Goal: Information Seeking & Learning: Learn about a topic

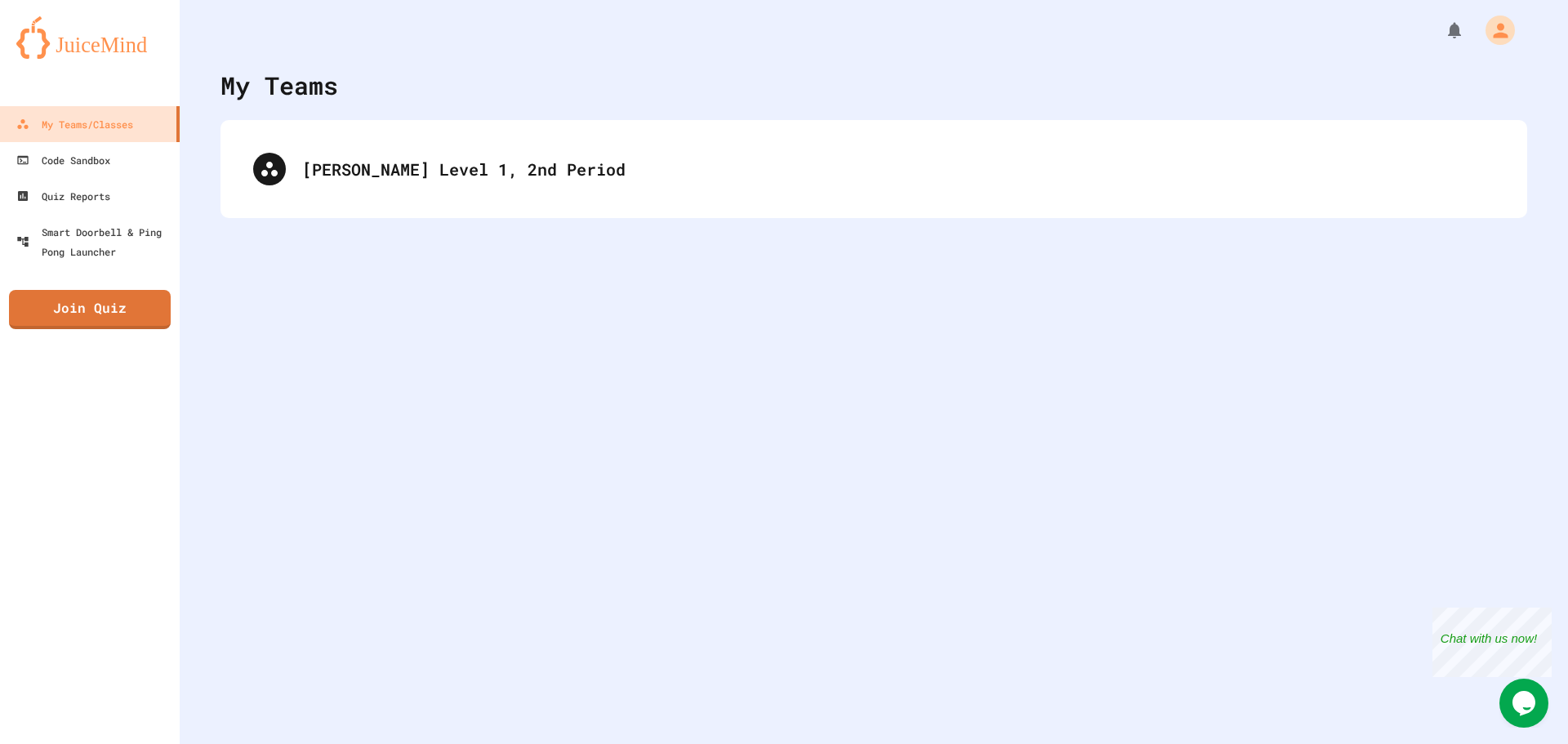
click at [540, 135] on div "[PERSON_NAME] Level 1, 2nd Period" at bounding box center [874, 169] width 1307 height 98
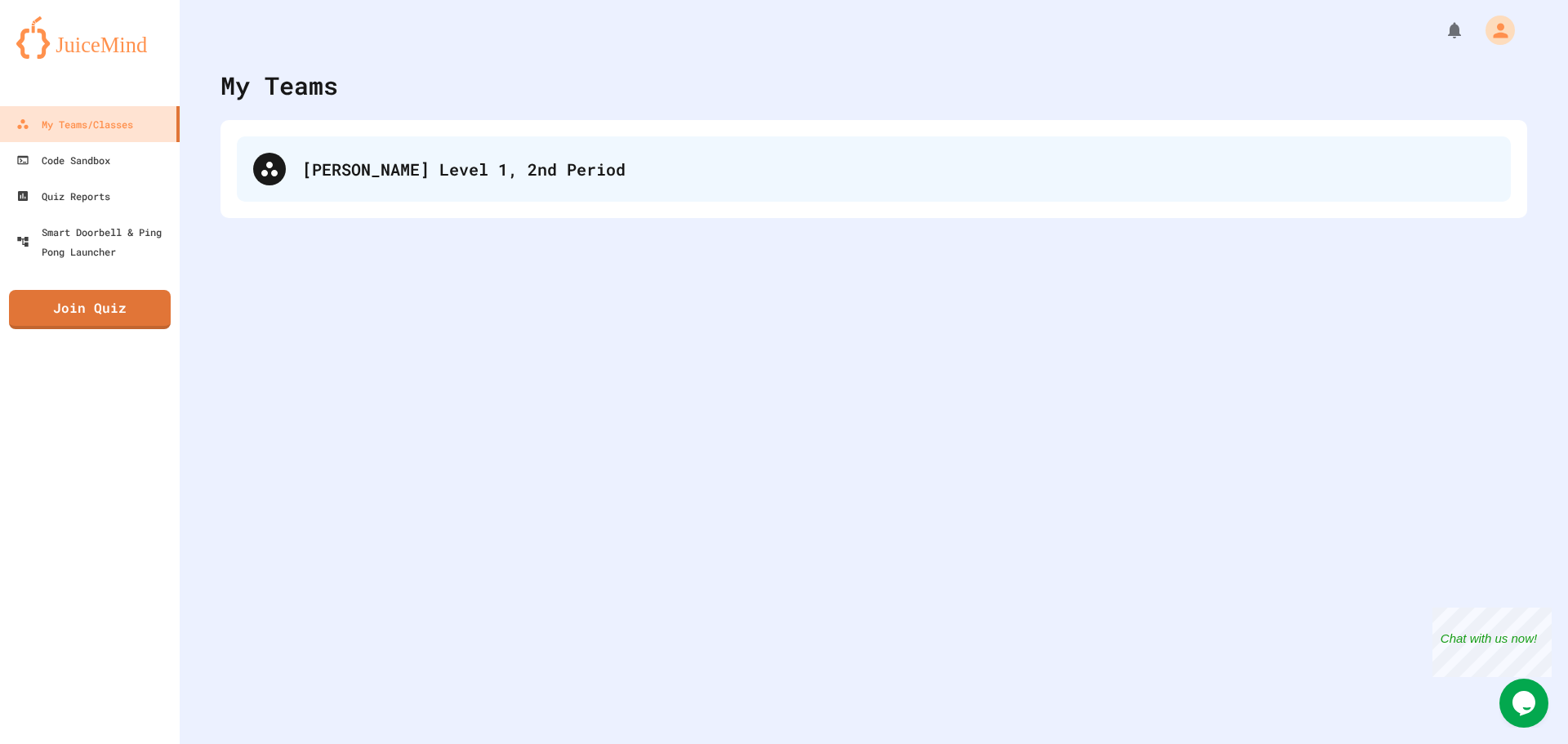
click at [542, 172] on div "[PERSON_NAME] Level 1, 2nd Period" at bounding box center [898, 169] width 1192 height 25
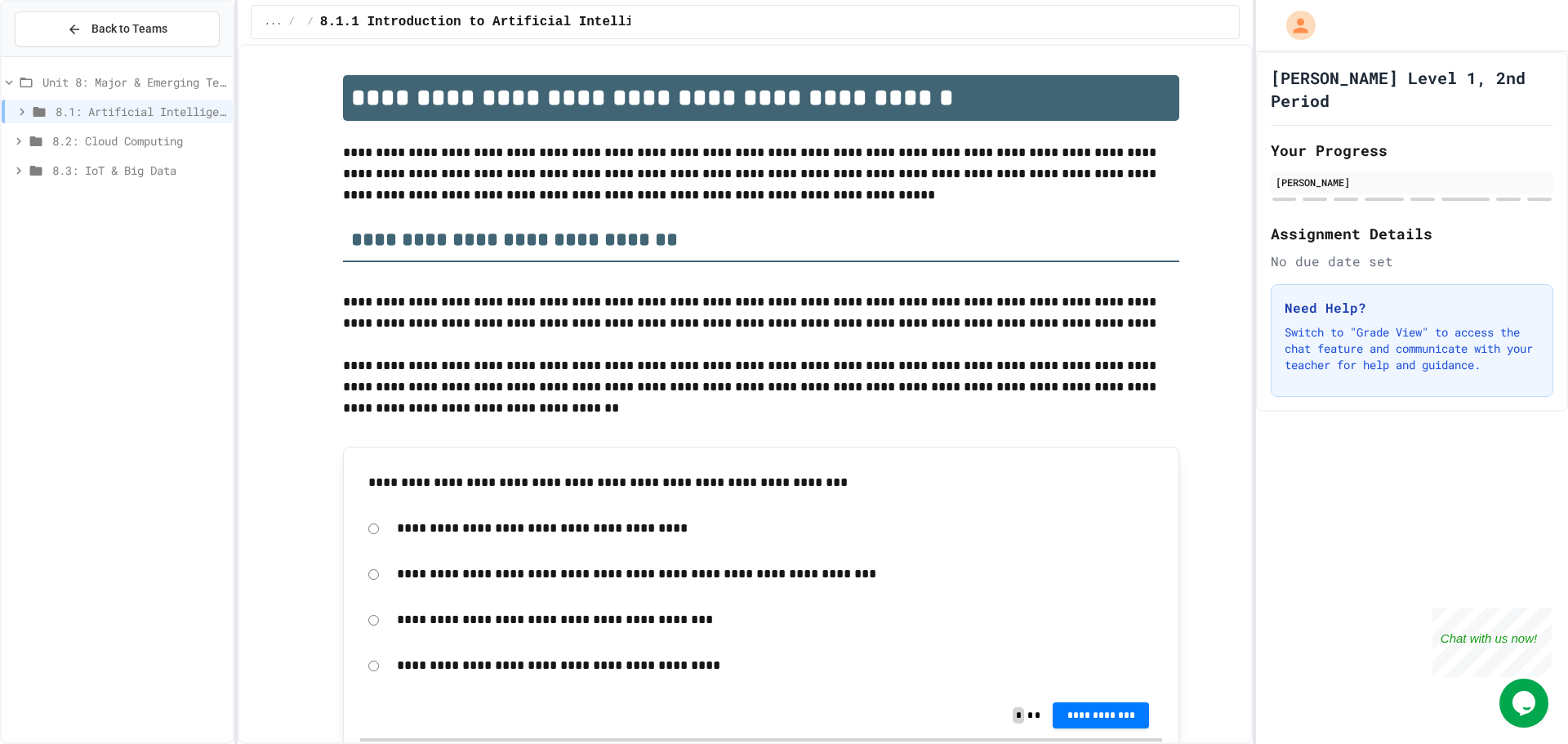
click at [167, 172] on span "8.3: IoT & Big Data" at bounding box center [139, 170] width 174 height 17
click at [182, 253] on span "8.3.3 Exit Activity - IoT Data Detective Challenge" at bounding box center [143, 258] width 165 height 17
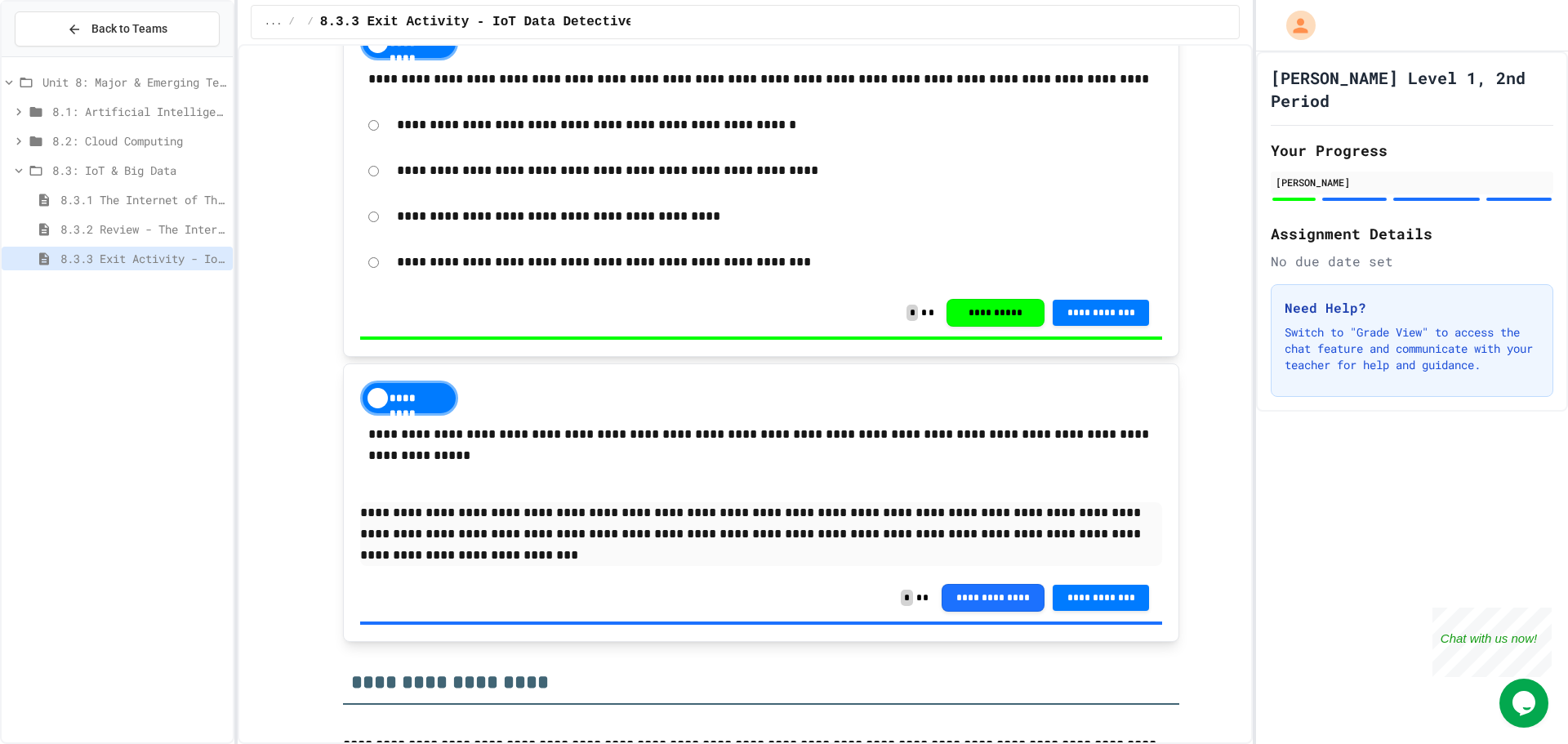
scroll to position [510, 0]
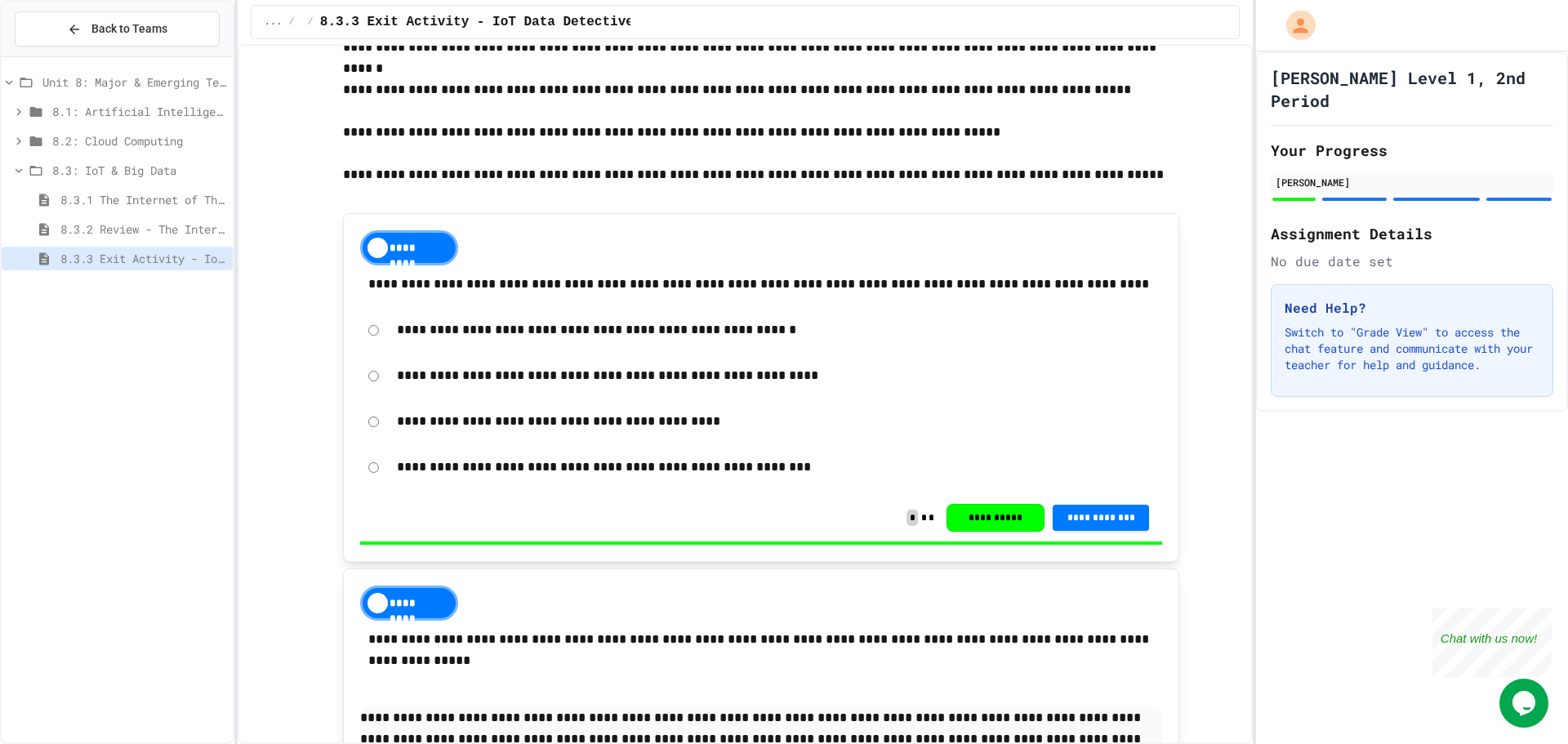
click at [200, 227] on span "8.3.2 Review - The Internet of Things and Big Data" at bounding box center [143, 229] width 165 height 17
